Goal: Find specific page/section: Find specific page/section

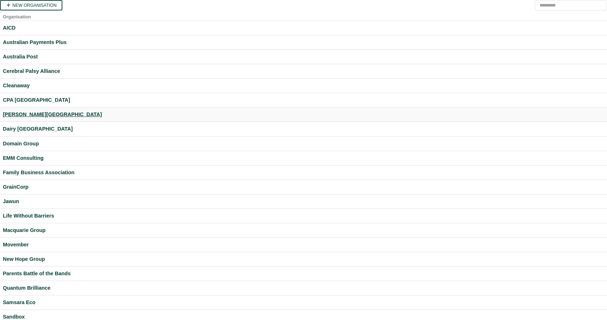
click at [21, 114] on div "Curtin University" at bounding box center [303, 114] width 601 height 8
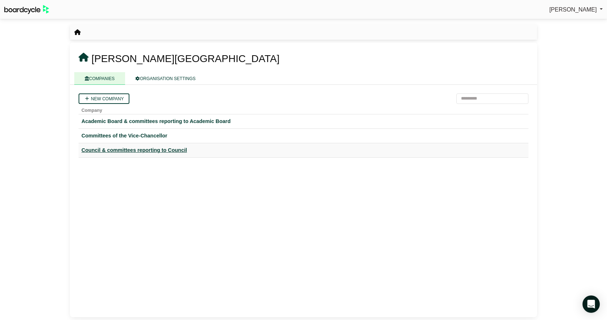
click at [132, 149] on div "Council & committees reporting to Council" at bounding box center [303, 150] width 444 height 8
